Goal: Complete application form: Complete application form

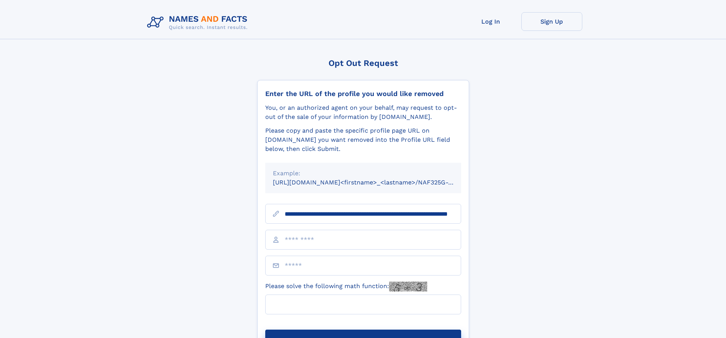
scroll to position [0, 70]
type input "**********"
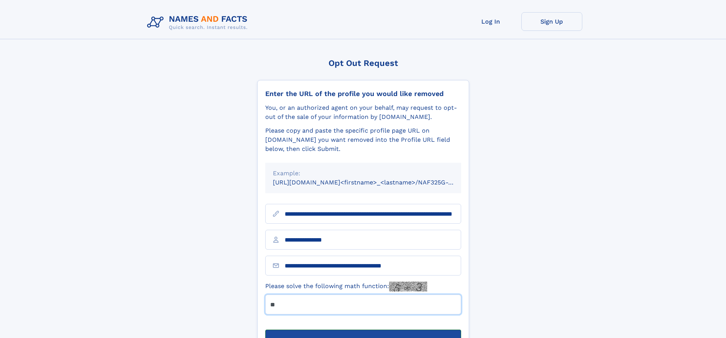
type input "**"
click at [363, 330] on button "Submit Opt Out Request" at bounding box center [363, 342] width 196 height 24
